Goal: Task Accomplishment & Management: Manage account settings

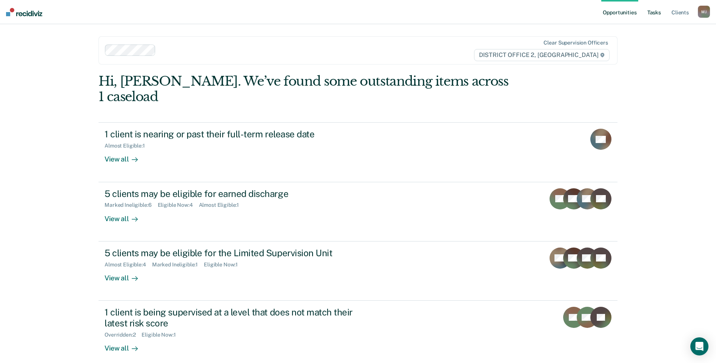
click at [653, 14] on link "Tasks" at bounding box center [654, 12] width 17 height 24
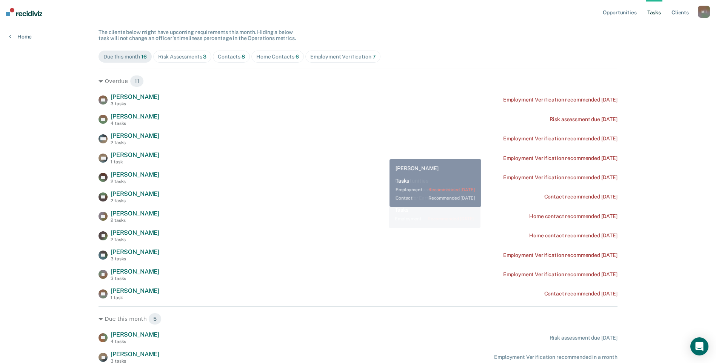
scroll to position [80, 0]
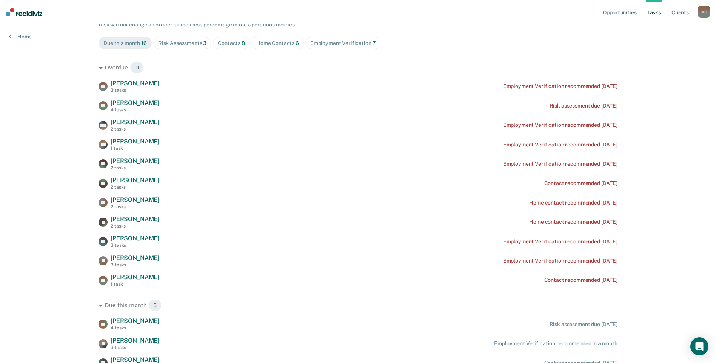
click at [231, 40] on div "Contacts 8" at bounding box center [231, 43] width 27 height 6
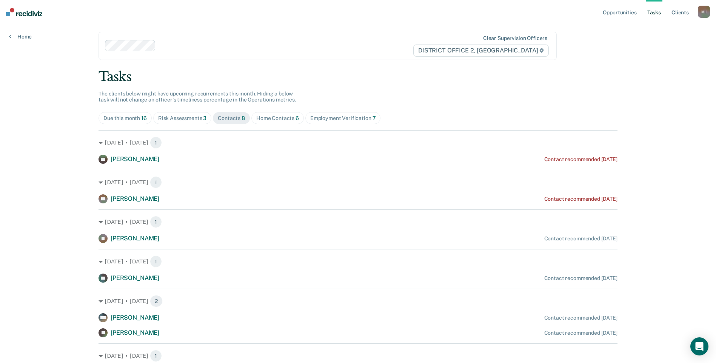
scroll to position [0, 0]
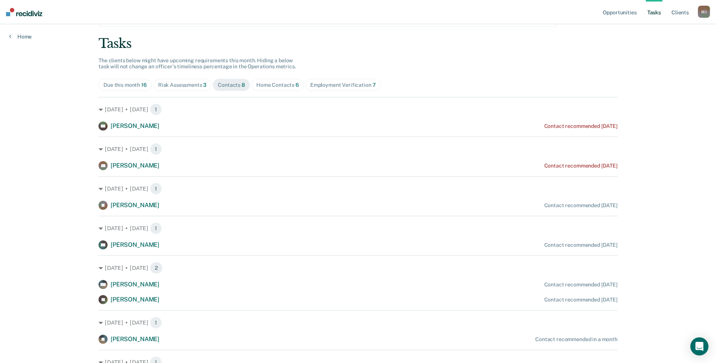
click at [275, 89] on span "Home Contacts 6" at bounding box center [277, 85] width 52 height 12
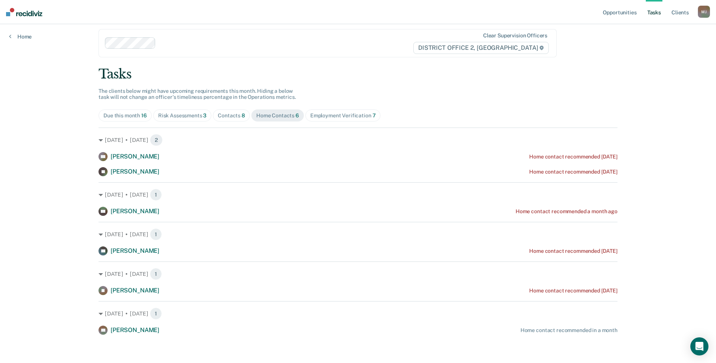
scroll to position [9, 0]
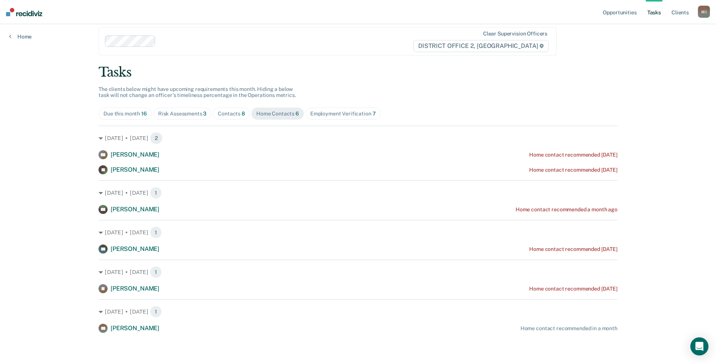
click at [225, 114] on div "Contacts 8" at bounding box center [231, 114] width 27 height 6
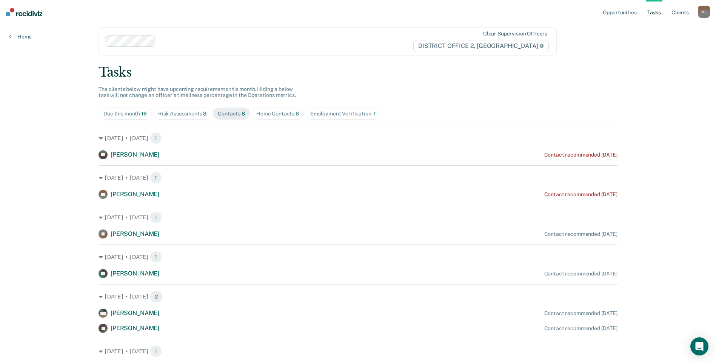
click at [180, 114] on div "Risk Assessments 3" at bounding box center [182, 114] width 49 height 6
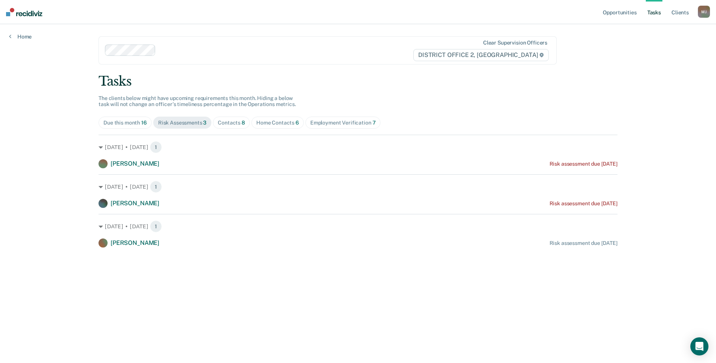
scroll to position [0, 0]
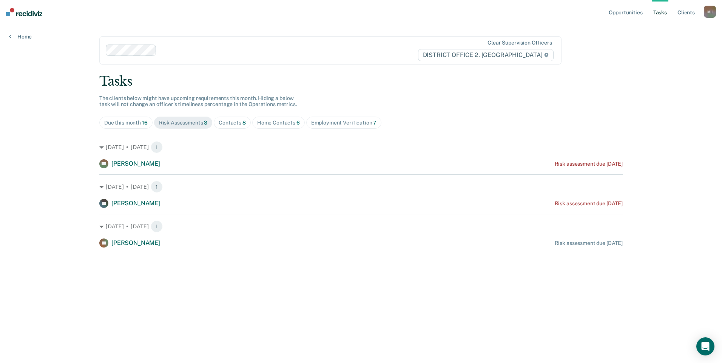
click at [324, 116] on div "Tasks The clients below might have upcoming requirements this month. Hiding a b…" at bounding box center [360, 161] width 523 height 174
click at [326, 123] on div "Employment Verification 7" at bounding box center [344, 123] width 66 height 6
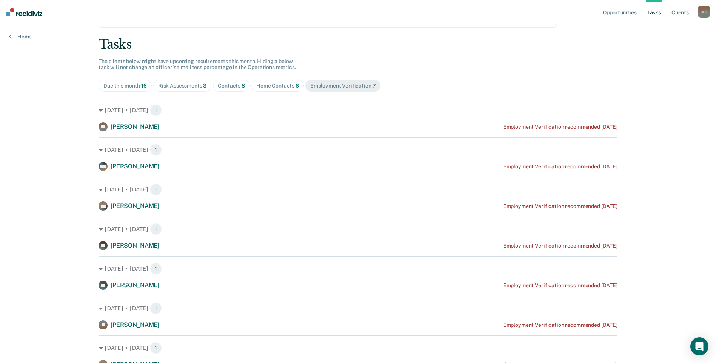
scroll to position [73, 0]
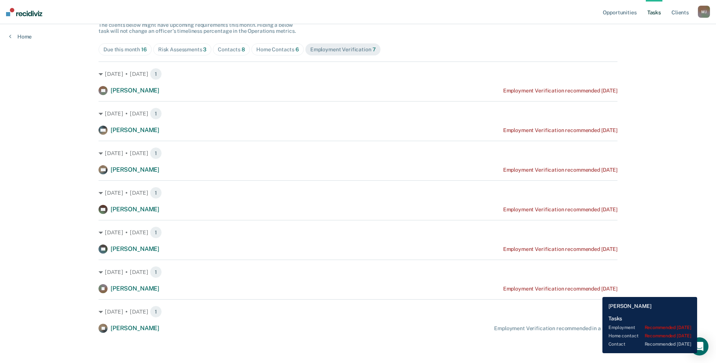
click at [596, 291] on div "Employment Verification recommended [DATE]" at bounding box center [560, 289] width 114 height 6
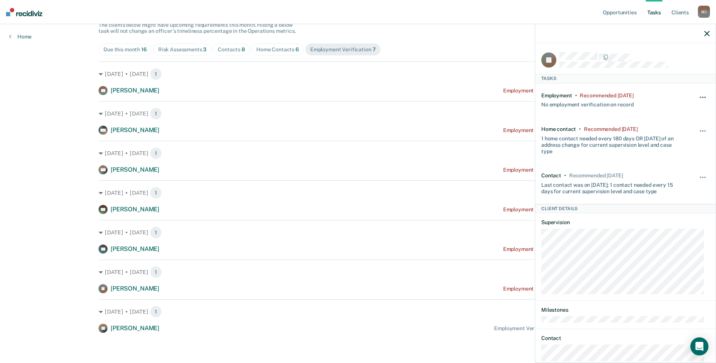
click at [699, 98] on button "button" at bounding box center [703, 101] width 13 height 12
click at [669, 158] on button "90 days" at bounding box center [682, 157] width 54 height 12
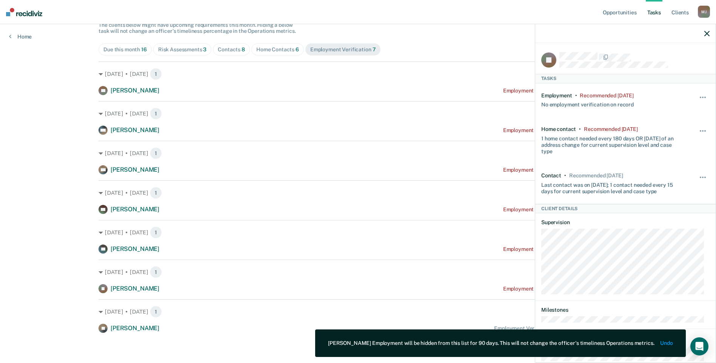
scroll to position [34, 0]
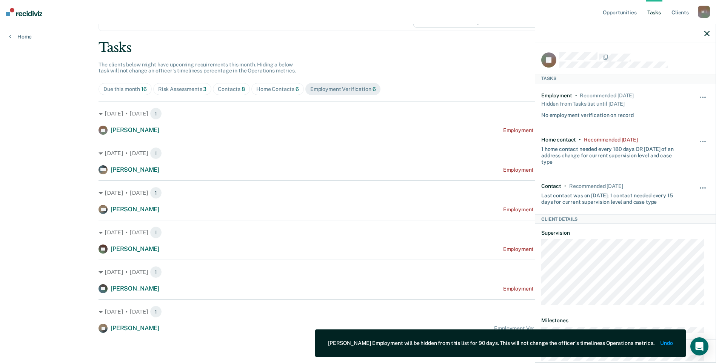
click at [495, 265] on div "[DATE] • [DATE] 1 TH [PERSON_NAME] Employment Verification recommended [DATE]" at bounding box center [357, 277] width 519 height 34
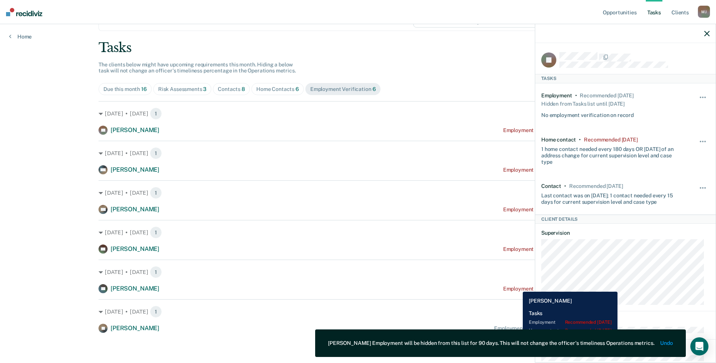
click at [517, 286] on div "Employment Verification recommended [DATE]" at bounding box center [560, 289] width 114 height 6
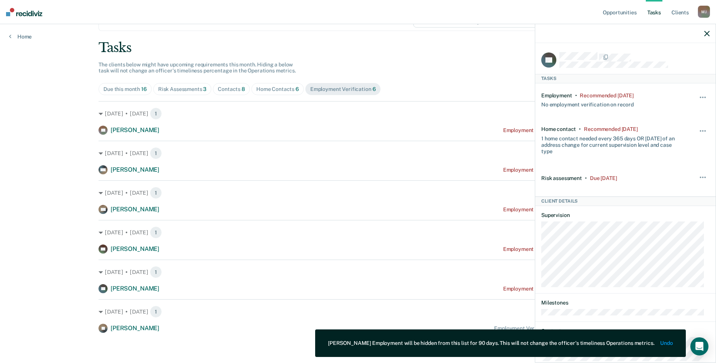
click at [709, 37] on div at bounding box center [625, 33] width 180 height 19
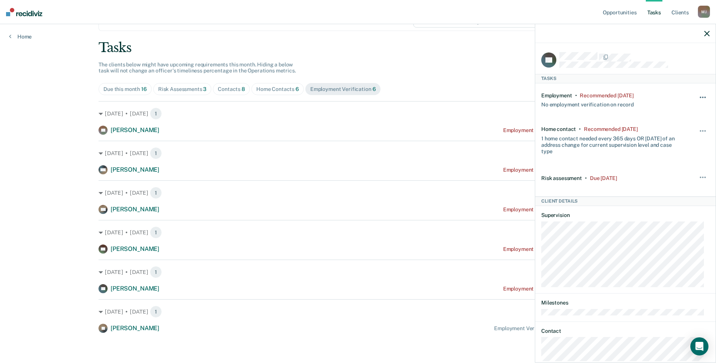
click at [700, 97] on span "button" at bounding box center [701, 98] width 2 height 2
click at [673, 159] on button "90 days" at bounding box center [682, 157] width 54 height 12
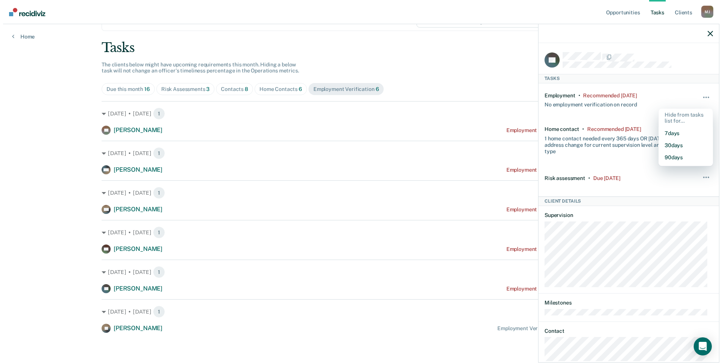
scroll to position [0, 0]
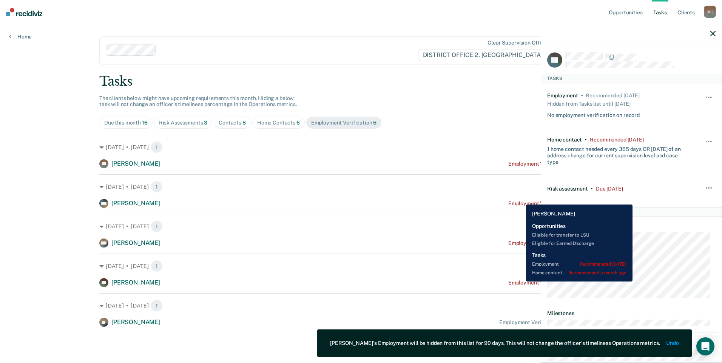
click at [520, 281] on div "Employment Verification recommended [DATE]" at bounding box center [565, 283] width 114 height 6
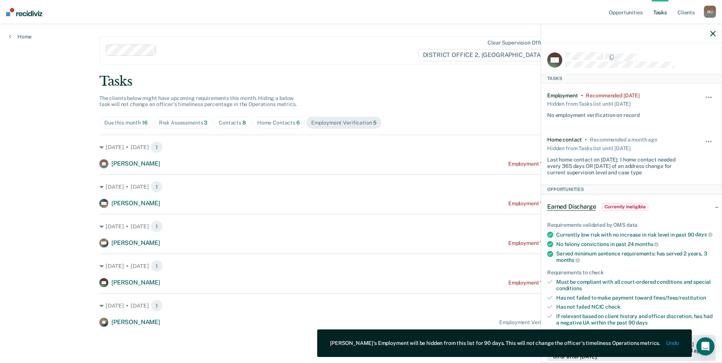
click at [696, 91] on div "Employment • Recommended [DATE] Hidden from Tasks list until [DATE] No employme…" at bounding box center [631, 105] width 168 height 45
click at [702, 97] on button "button" at bounding box center [708, 101] width 13 height 12
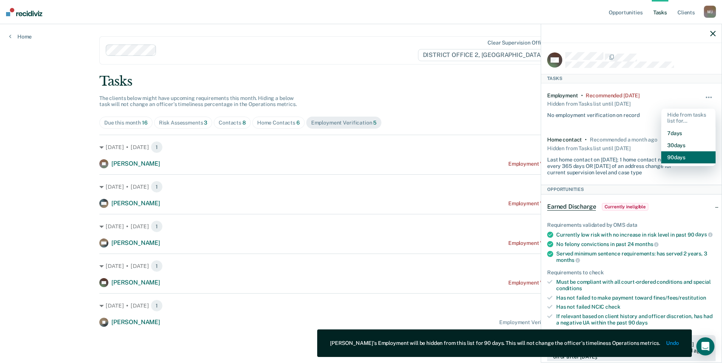
click at [680, 155] on button "90 days" at bounding box center [688, 157] width 54 height 12
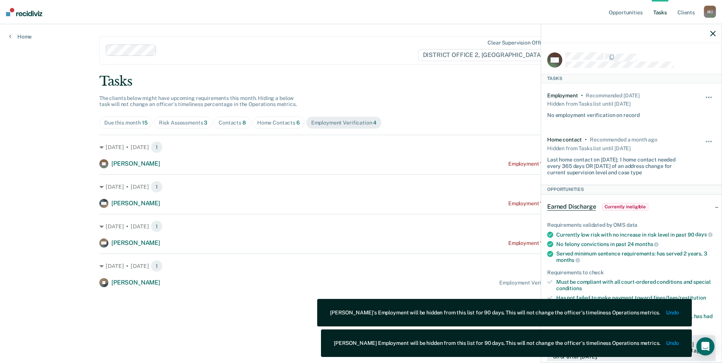
click at [515, 236] on div "[DATE] • [DATE] 1 DW [PERSON_NAME] Employment Verification recommended [DATE]" at bounding box center [360, 231] width 523 height 34
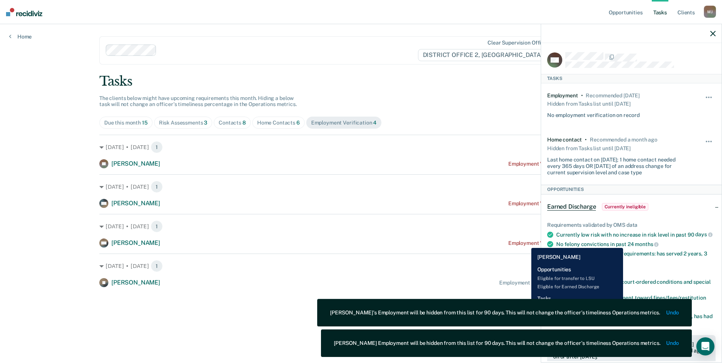
click at [525, 242] on div "Employment Verification recommended [DATE]" at bounding box center [565, 243] width 114 height 6
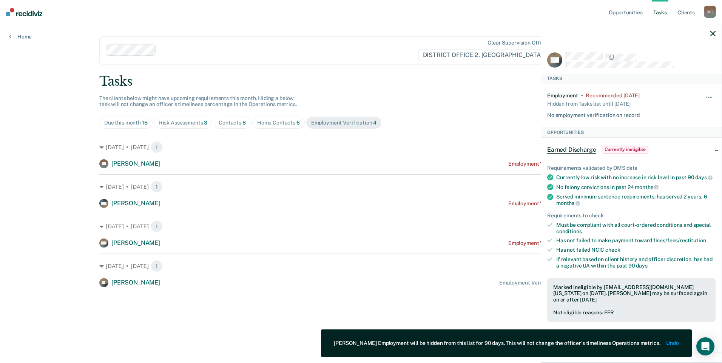
click at [705, 92] on div "Hide from tasks list for... 7 days 30 days 90 days" at bounding box center [708, 105] width 13 height 26
click at [705, 95] on button "button" at bounding box center [708, 101] width 13 height 12
click at [675, 157] on button "90 days" at bounding box center [688, 157] width 54 height 12
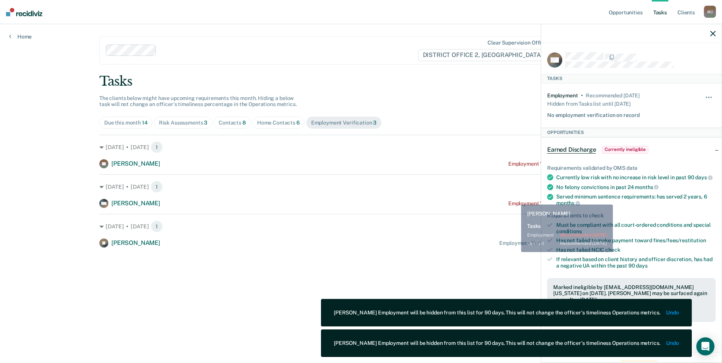
click at [515, 198] on div "[DATE] • [DATE] 1 MH [PERSON_NAME] Employment Verification recommended [DATE]" at bounding box center [360, 191] width 523 height 34
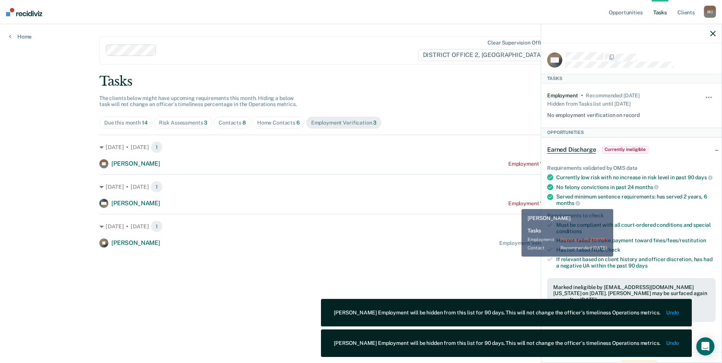
click at [515, 204] on div "Employment Verification recommended [DATE]" at bounding box center [565, 203] width 114 height 6
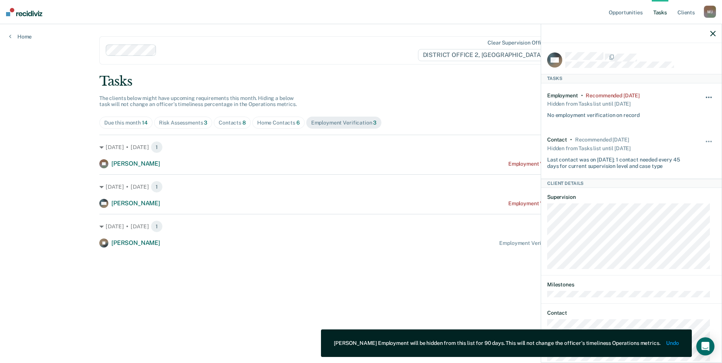
click at [704, 97] on button "button" at bounding box center [708, 101] width 13 height 12
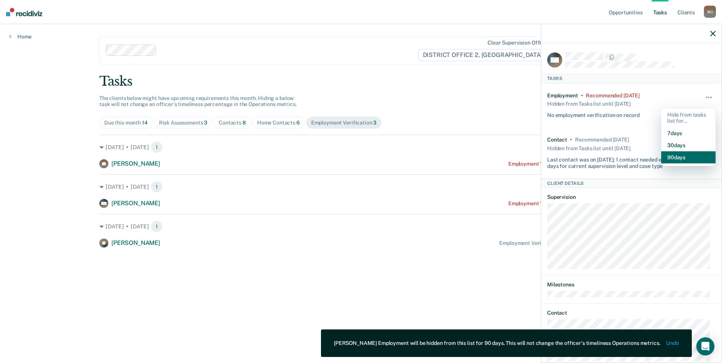
click at [668, 158] on button "90 days" at bounding box center [688, 157] width 54 height 12
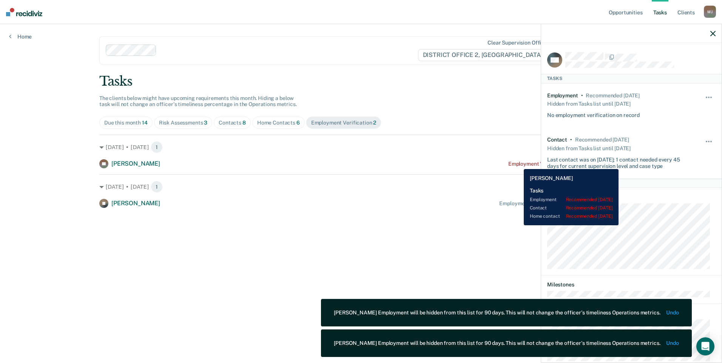
click at [518, 163] on div "Employment Verification recommended [DATE]" at bounding box center [565, 164] width 114 height 6
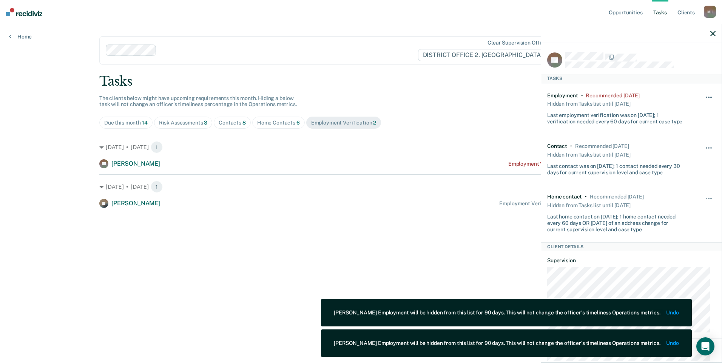
click at [710, 97] on span "button" at bounding box center [711, 98] width 2 height 2
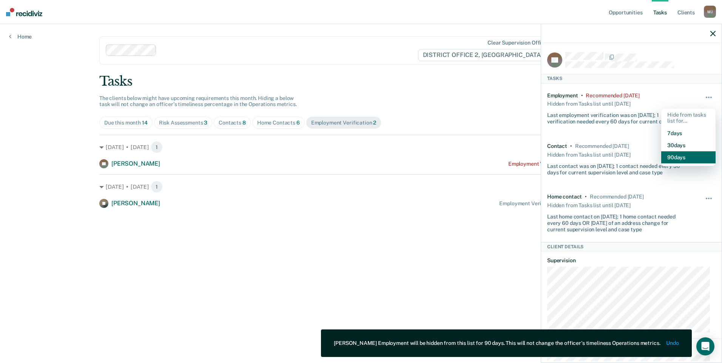
drag, startPoint x: 674, startPoint y: 159, endPoint x: 670, endPoint y: 157, distance: 4.1
click at [674, 159] on button "90 days" at bounding box center [688, 157] width 54 height 12
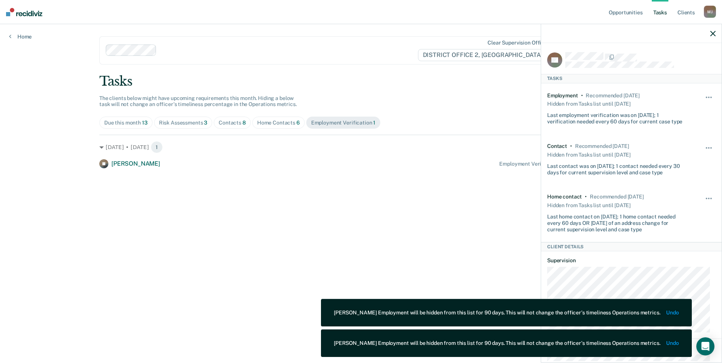
click at [710, 33] on icon "button" at bounding box center [712, 33] width 5 height 5
